Goal: Find specific page/section: Find specific page/section

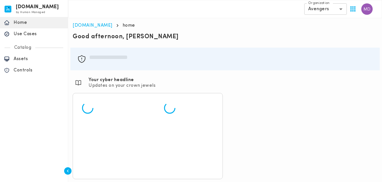
click at [28, 59] on p "Assets" at bounding box center [39, 59] width 50 height 6
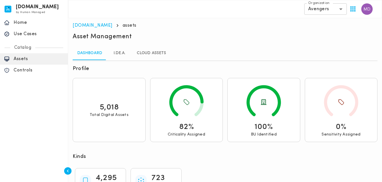
click at [114, 53] on link "I.DE.A." at bounding box center [120, 54] width 26 height 14
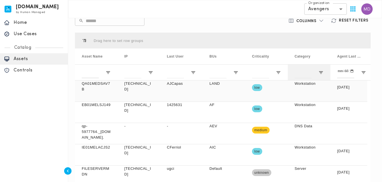
scroll to position [170, 0]
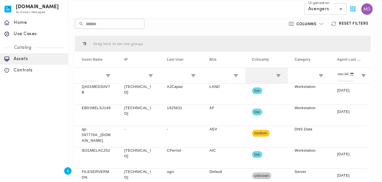
click at [281, 75] on div at bounding box center [266, 76] width 43 height 16
click at [280, 75] on span "Open Filter Menu" at bounding box center [278, 75] width 5 height 5
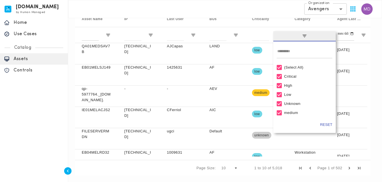
scroll to position [211, 0]
